Goal: Navigation & Orientation: Find specific page/section

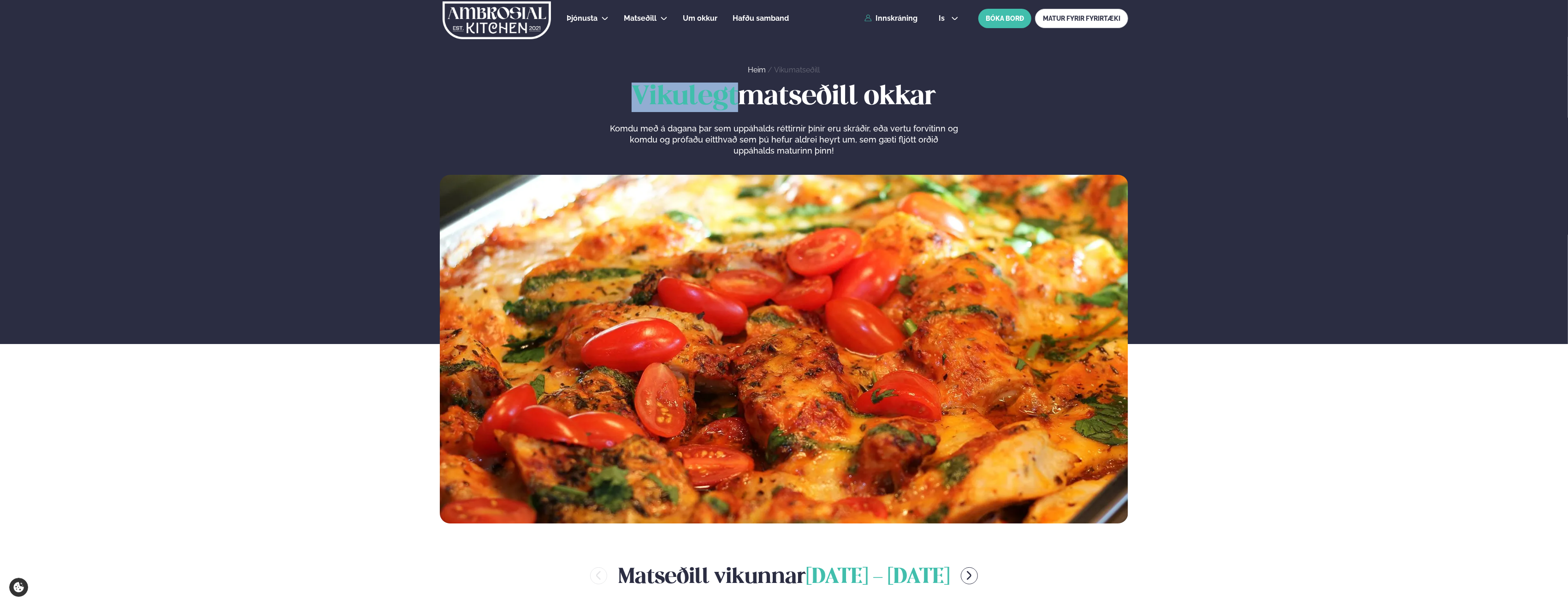
drag, startPoint x: 633, startPoint y: 94, endPoint x: 730, endPoint y: 97, distance: 97.0
click at [730, 97] on span "Vikulegt" at bounding box center [685, 97] width 106 height 26
drag, startPoint x: 730, startPoint y: 97, endPoint x: 714, endPoint y: 128, distance: 34.9
click at [714, 128] on p "Komdu með á dagana þar sem uppáhalds réttirnir þínir eru skráðir, eða vertu for…" at bounding box center [784, 140] width 349 height 33
drag, startPoint x: 742, startPoint y: 93, endPoint x: 867, endPoint y: 103, distance: 125.4
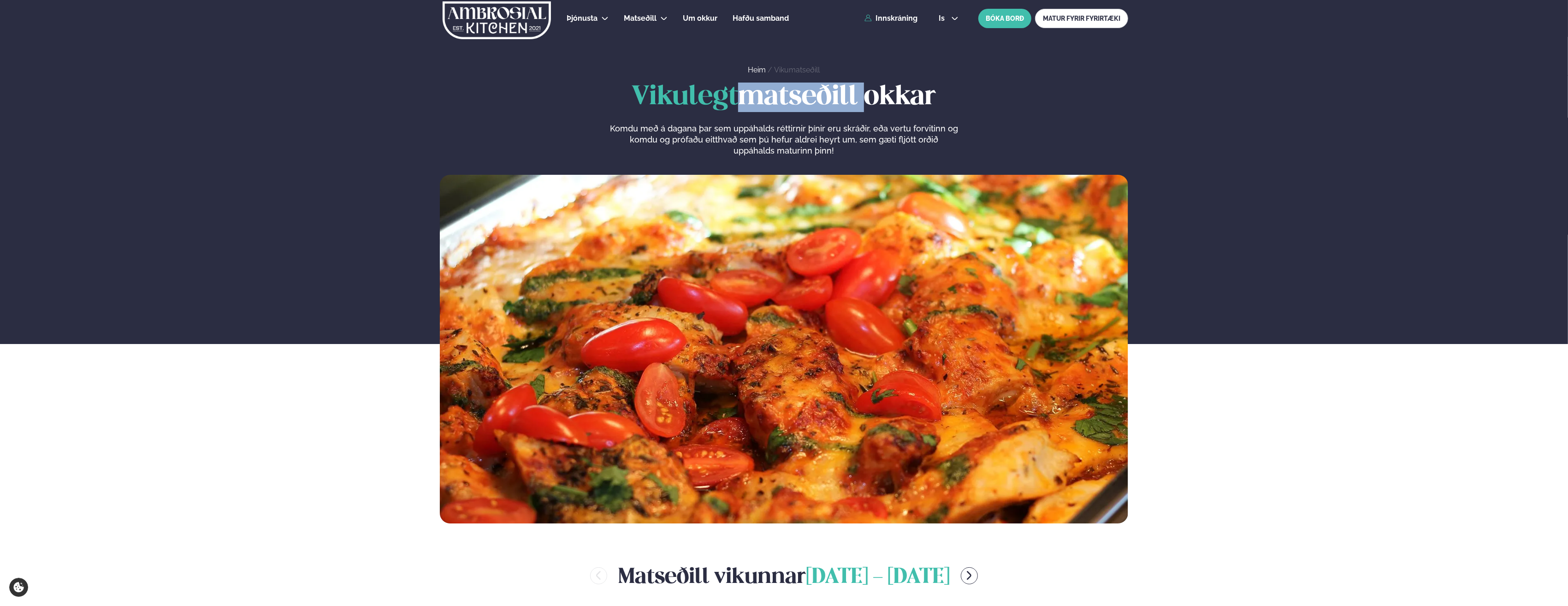
click at [867, 103] on h1 "Vikulegt matseðill okkar" at bounding box center [784, 97] width 688 height 29
drag, startPoint x: 633, startPoint y: 100, endPoint x: 946, endPoint y: 110, distance: 313.2
click at [946, 110] on h1 "Vikulegt matseðill okkar" at bounding box center [784, 97] width 688 height 29
drag, startPoint x: 946, startPoint y: 110, endPoint x: 902, endPoint y: 132, distance: 49.2
click at [902, 132] on p "Komdu með á dagana þar sem uppáhalds réttirnir þínir eru skráðir, eða vertu for…" at bounding box center [784, 140] width 349 height 33
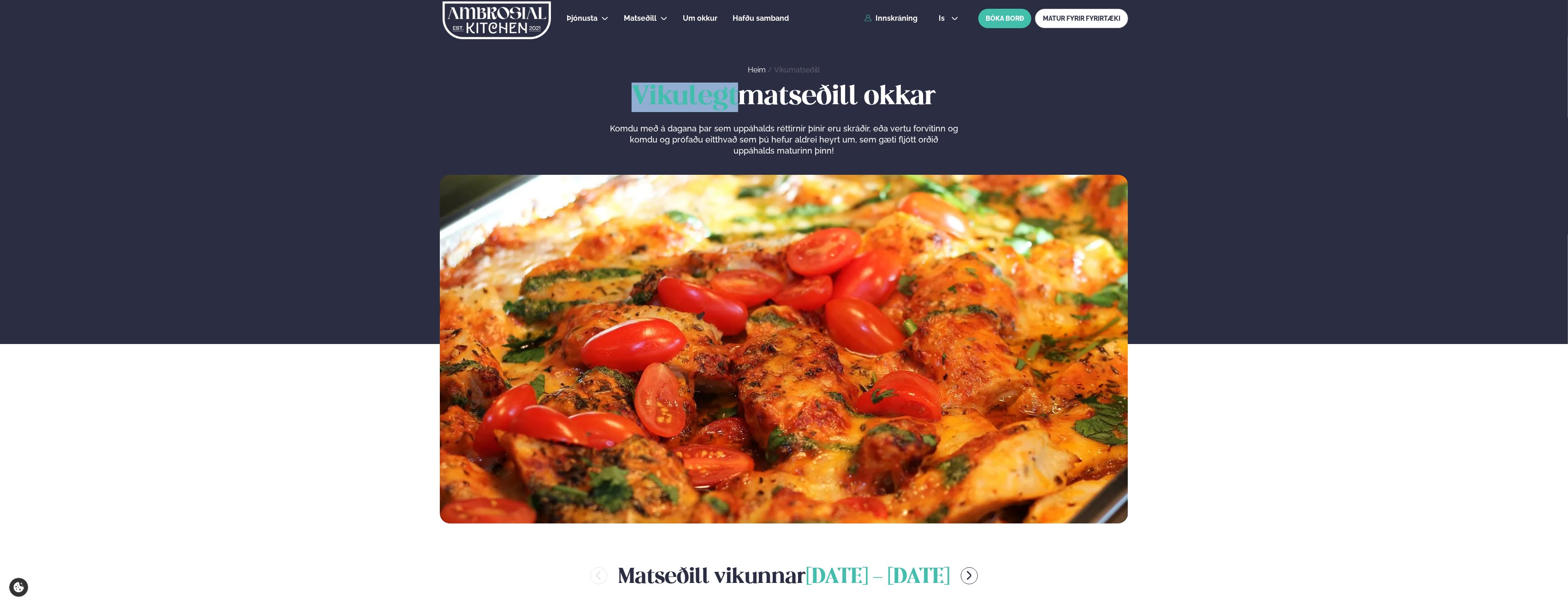
drag, startPoint x: 735, startPoint y: 99, endPoint x: 630, endPoint y: 96, distance: 105.0
click at [632, 96] on span "Vikulegt" at bounding box center [685, 97] width 106 height 26
drag, startPoint x: 630, startPoint y: 96, endPoint x: 644, endPoint y: 113, distance: 22.0
click at [644, 113] on div "Vikulegt matseðill okkar Komdu með á dagana þar sem uppáhalds réttirnir þínir e…" at bounding box center [784, 119] width 688 height 74
drag, startPoint x: 631, startPoint y: 95, endPoint x: 731, endPoint y: 99, distance: 100.1
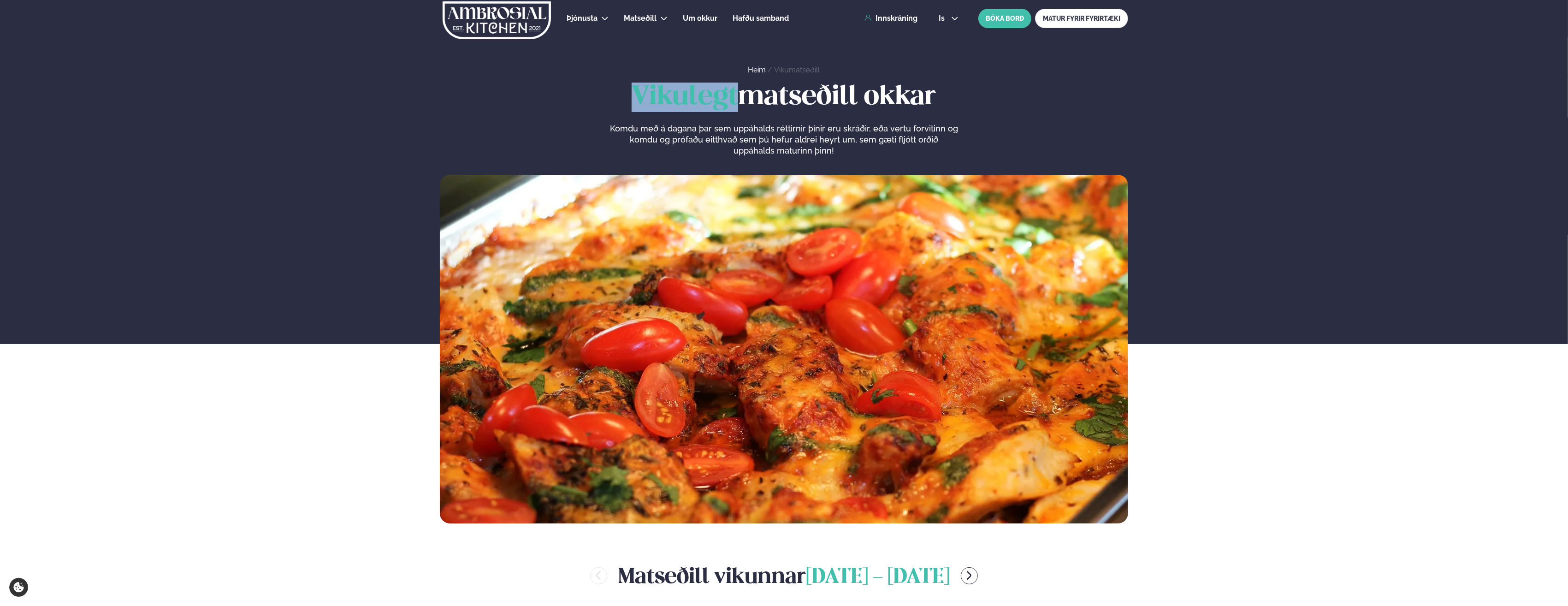
click at [731, 99] on span "Vikulegt" at bounding box center [685, 97] width 106 height 26
drag, startPoint x: 611, startPoint y: 127, endPoint x: 698, endPoint y: 127, distance: 87.0
click at [698, 127] on p "Komdu með á dagana þar sem uppáhalds réttirnir þínir eru skráðir, eða vertu for…" at bounding box center [784, 140] width 349 height 33
drag, startPoint x: 824, startPoint y: 147, endPoint x: 860, endPoint y: 141, distance: 36.5
click at [860, 141] on p "Komdu með á dagana þar sem uppáhalds réttirnir þínir eru skráðir, eða vertu for…" at bounding box center [784, 140] width 349 height 33
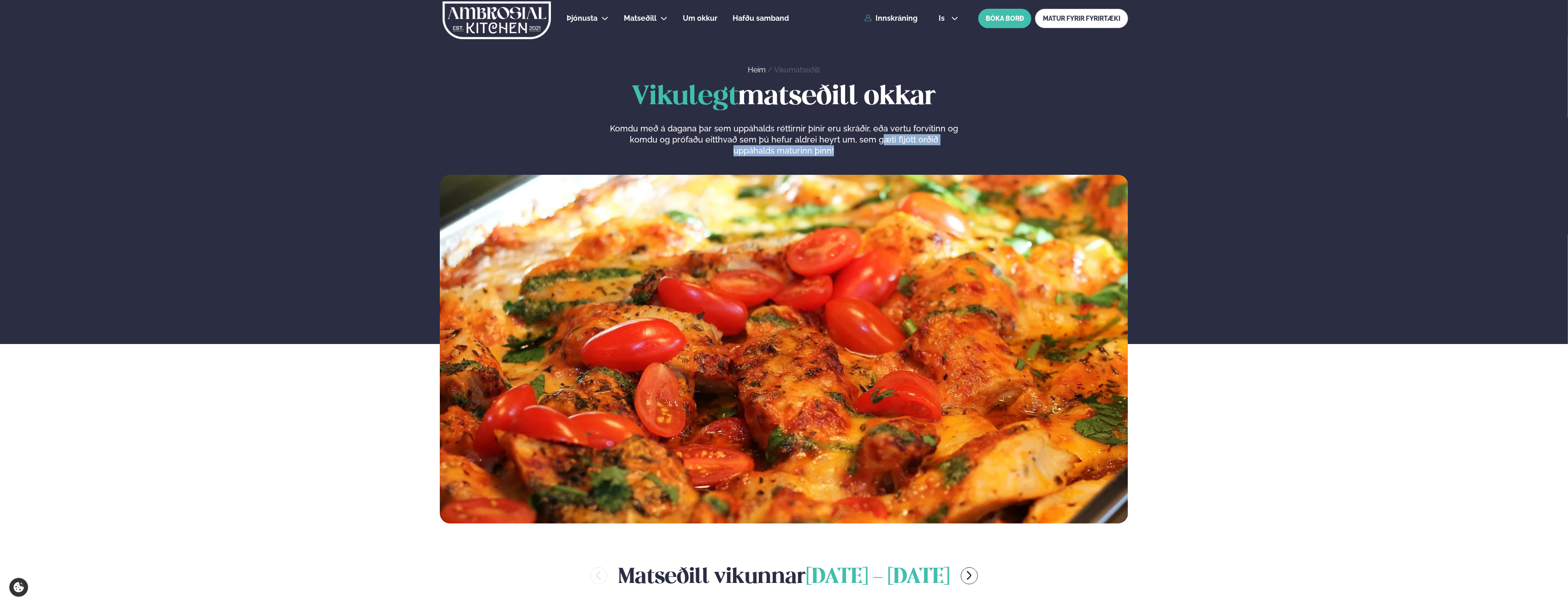
click at [544, 23] on img at bounding box center [497, 20] width 110 height 38
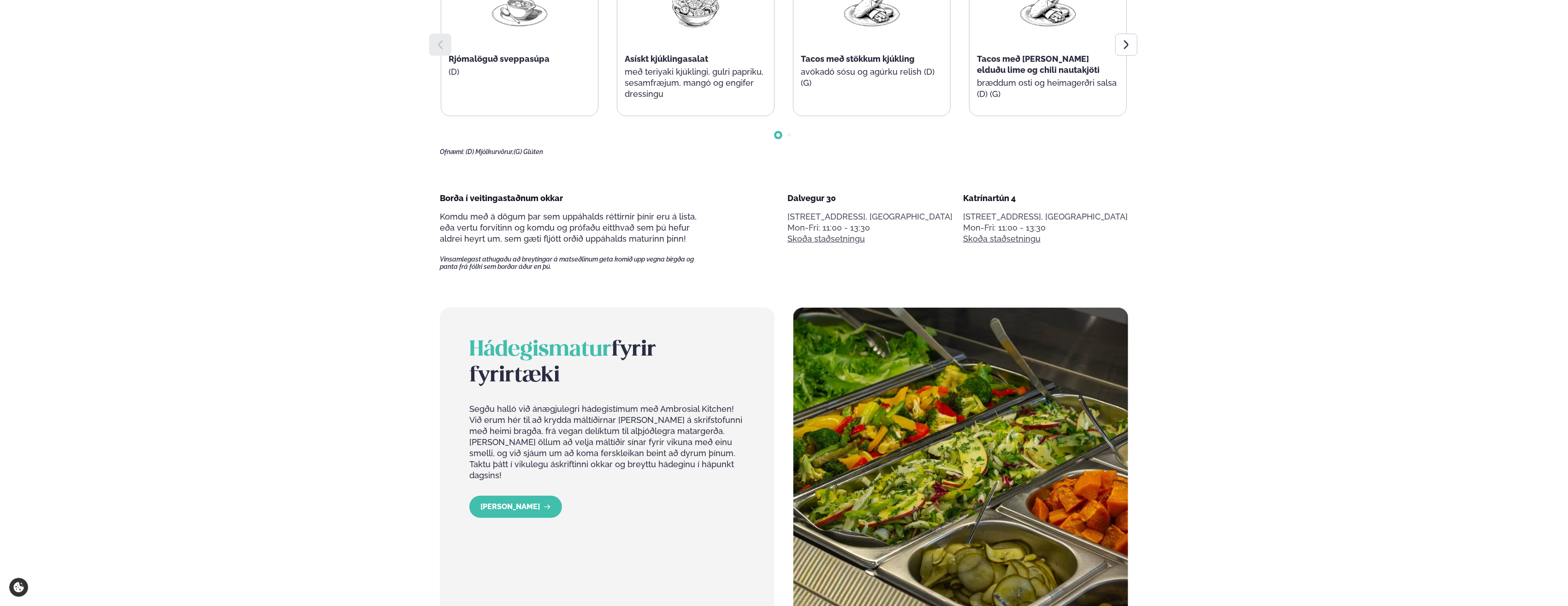
scroll to position [738, 0]
